Goal: Task Accomplishment & Management: Complete application form

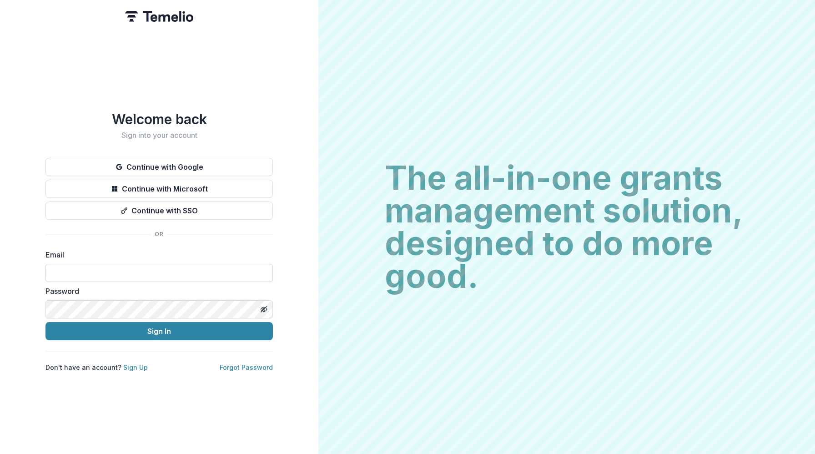
click at [108, 269] on input at bounding box center [158, 273] width 227 height 18
type input "**********"
click at [264, 306] on icon "Toggle password visibility" at bounding box center [263, 309] width 7 height 7
click at [33, 305] on div "**********" at bounding box center [159, 227] width 318 height 454
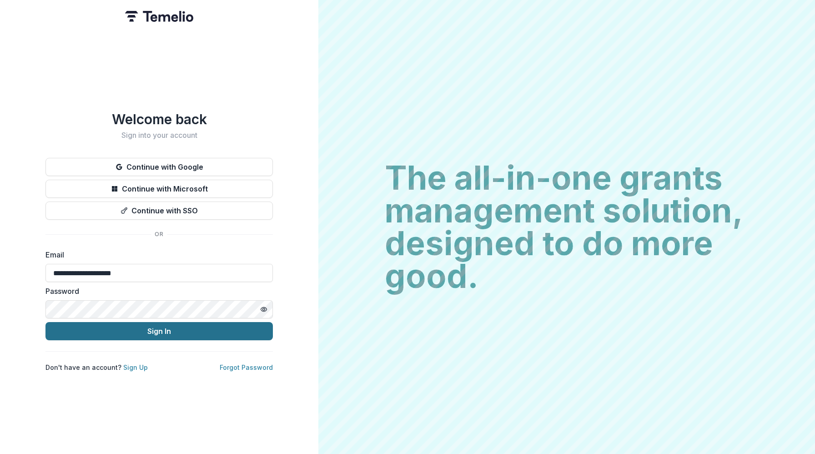
click at [130, 326] on button "Sign In" at bounding box center [158, 331] width 227 height 18
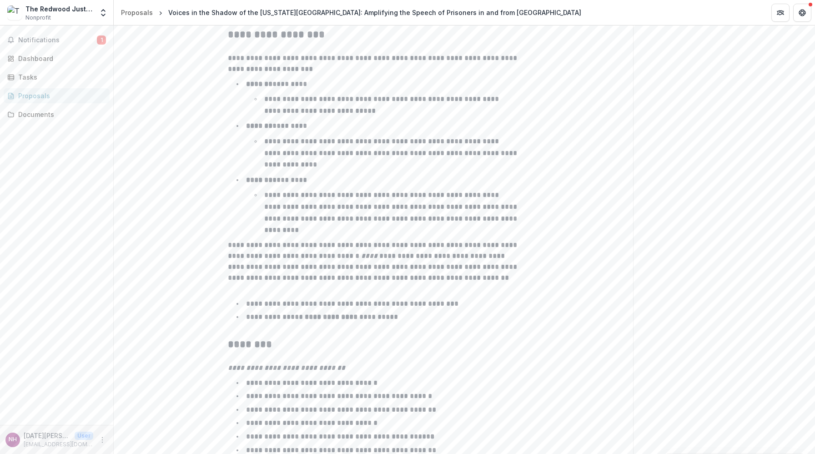
scroll to position [1404, 0]
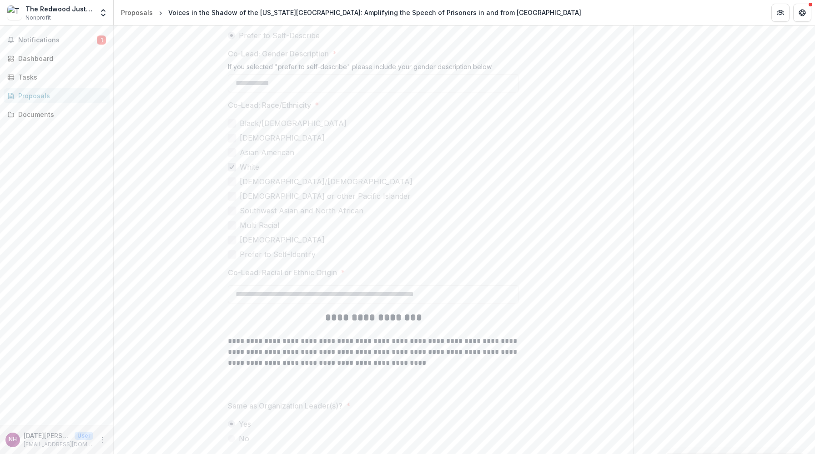
scroll to position [2407, 0]
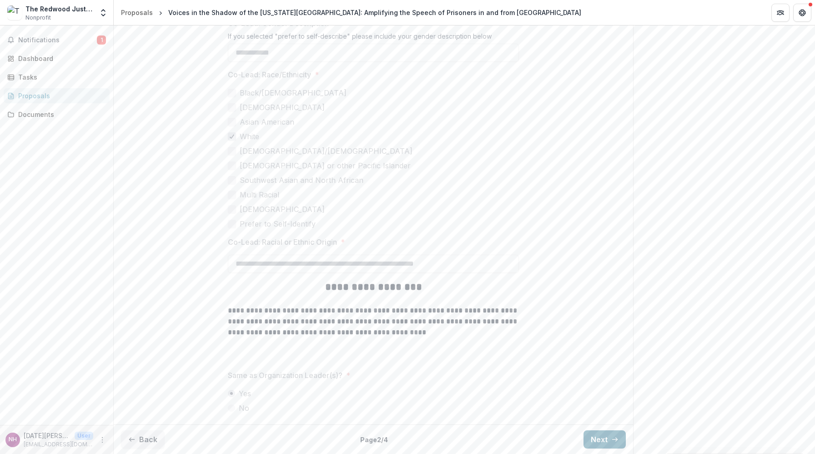
click at [607, 436] on button "Next" at bounding box center [604, 439] width 42 height 18
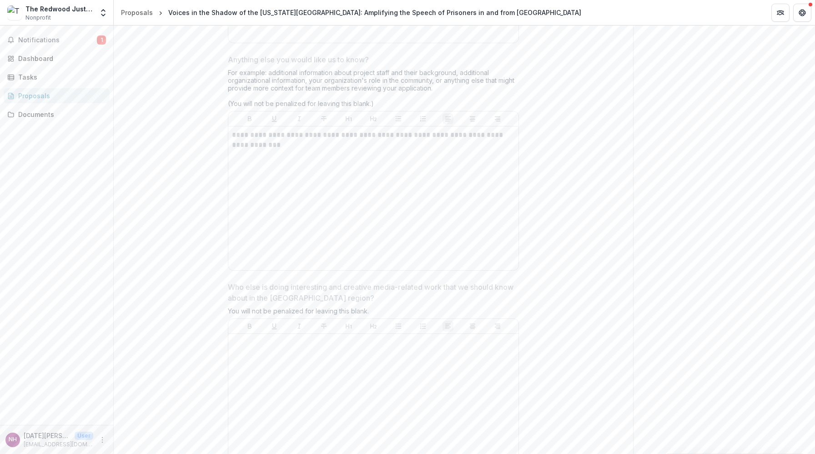
scroll to position [2556, 0]
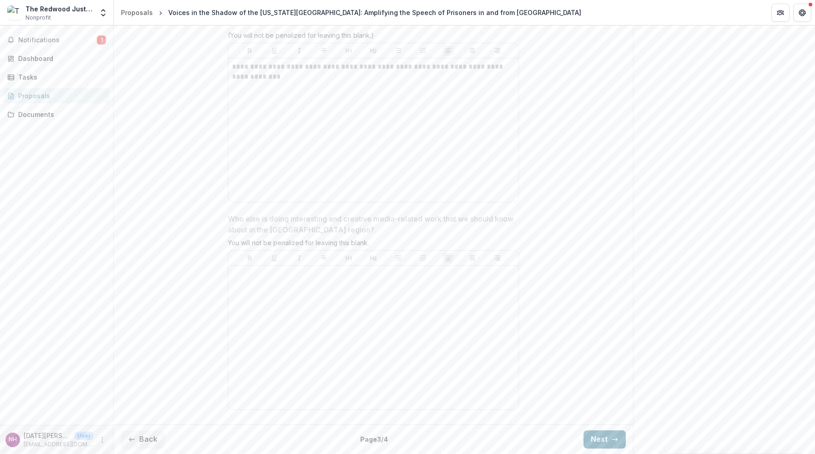
click at [596, 447] on button "Next" at bounding box center [604, 439] width 42 height 18
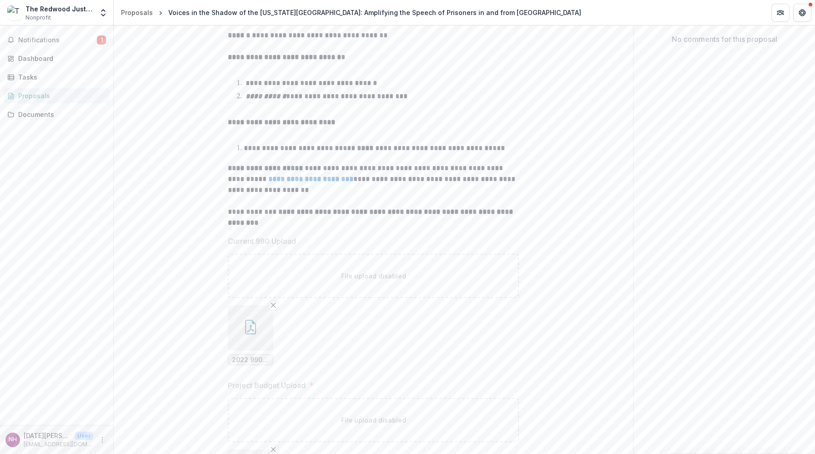
scroll to position [301, 0]
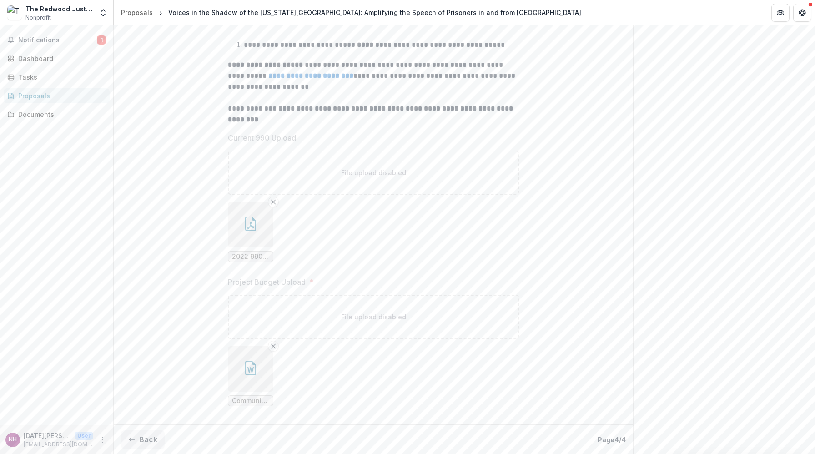
click at [250, 236] on button "button" at bounding box center [250, 224] width 45 height 45
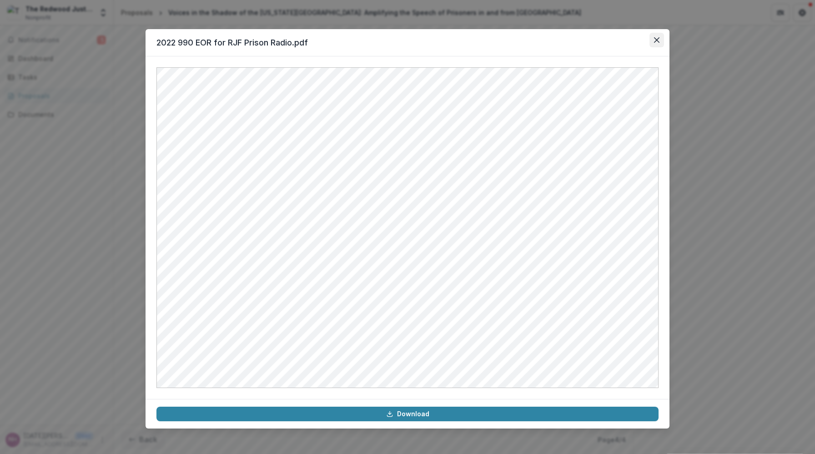
click at [657, 40] on icon "Close" at bounding box center [656, 39] width 5 height 5
